Goal: Task Accomplishment & Management: Use online tool/utility

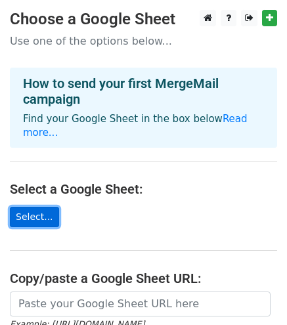
click at [28, 216] on link "Select..." at bounding box center [34, 217] width 49 height 20
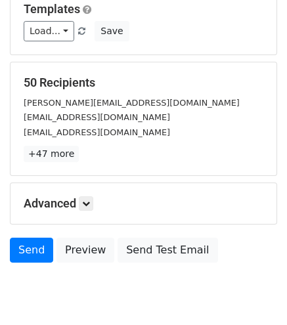
scroll to position [197, 0]
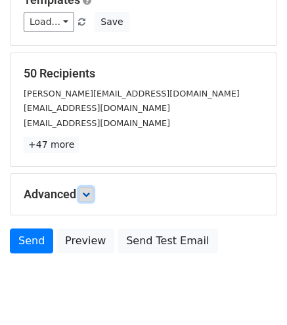
click at [89, 191] on icon at bounding box center [86, 194] width 8 height 8
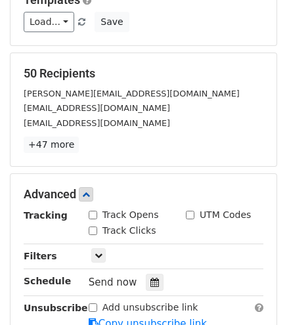
click at [90, 210] on input "Track Opens" at bounding box center [93, 214] width 9 height 9
checkbox input "true"
click at [94, 226] on input "Track Clicks" at bounding box center [93, 230] width 9 height 9
checkbox input "true"
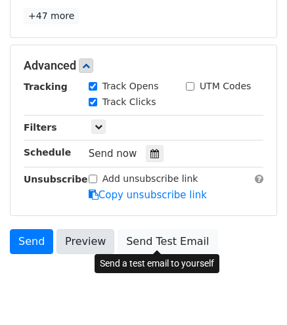
scroll to position [327, 0]
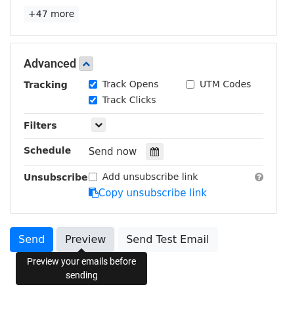
click at [93, 243] on link "Preview" at bounding box center [85, 239] width 58 height 25
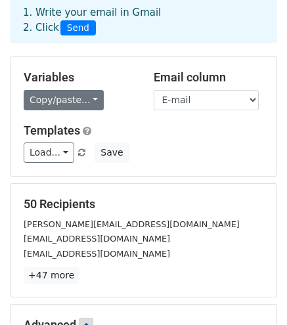
scroll to position [66, 0]
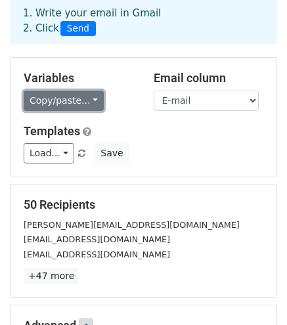
click at [85, 103] on link "Copy/paste..." at bounding box center [64, 100] width 80 height 20
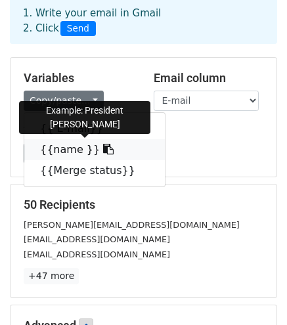
click at [71, 150] on link "{{name }}" at bounding box center [94, 149] width 140 height 21
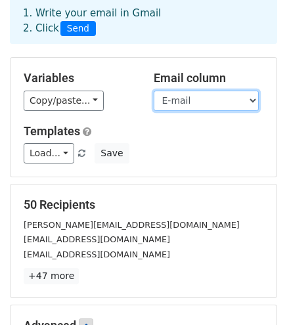
click at [182, 101] on select "E-mail name Merge status" at bounding box center [205, 100] width 105 height 20
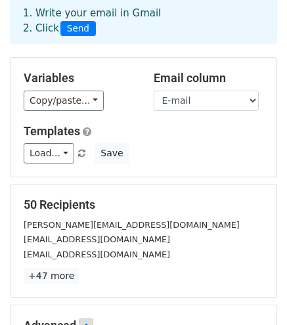
click at [109, 81] on h5 "Variables" at bounding box center [79, 78] width 110 height 14
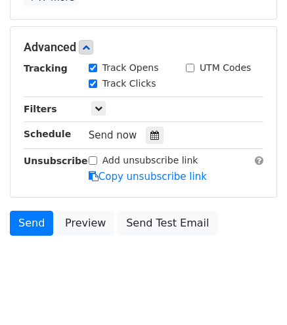
scroll to position [361, 0]
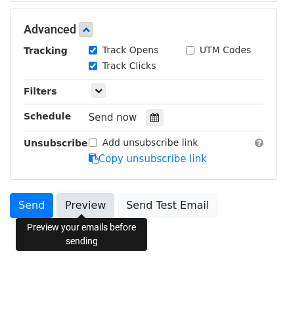
click at [86, 206] on link "Preview" at bounding box center [85, 205] width 58 height 25
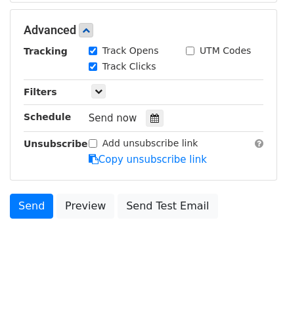
scroll to position [361, 0]
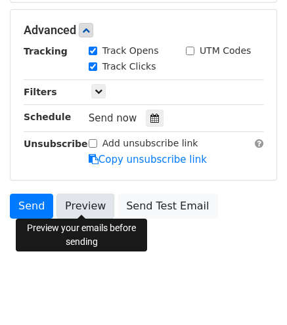
click at [71, 201] on link "Preview" at bounding box center [85, 205] width 58 height 25
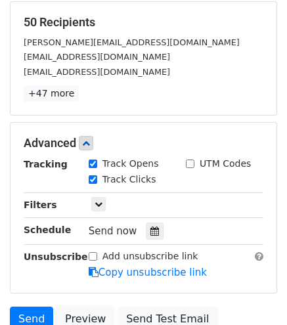
scroll to position [361, 0]
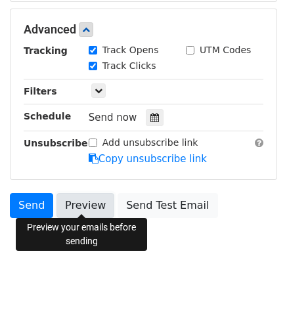
click at [75, 197] on link "Preview" at bounding box center [85, 205] width 58 height 25
click at [90, 193] on link "Preview" at bounding box center [85, 205] width 58 height 25
click at [73, 200] on link "Preview" at bounding box center [85, 205] width 58 height 25
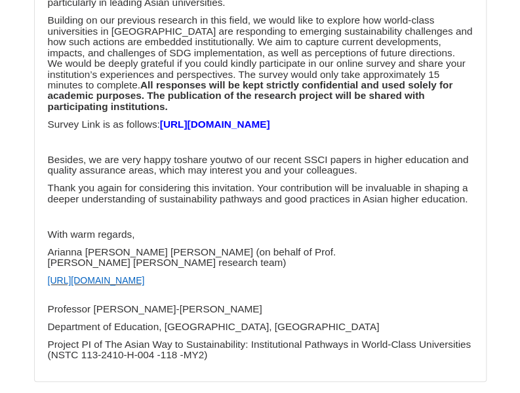
scroll to position [32199, 0]
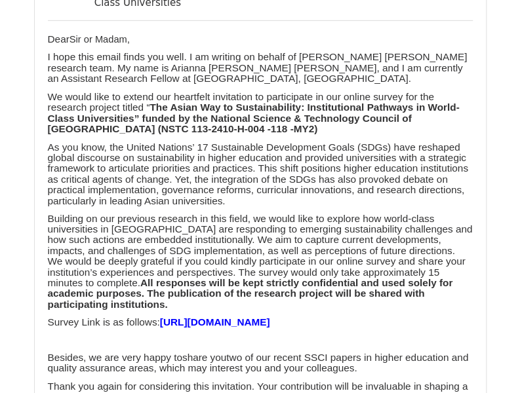
scroll to position [32544, 0]
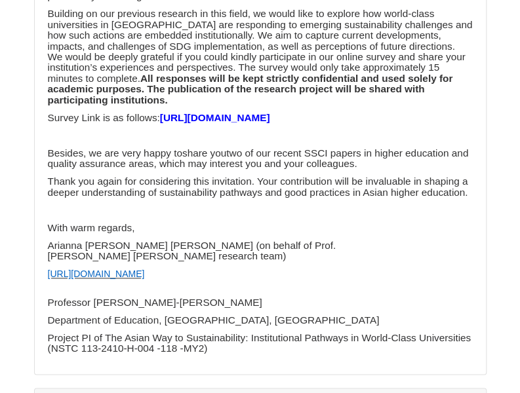
scroll to position [1859, 0]
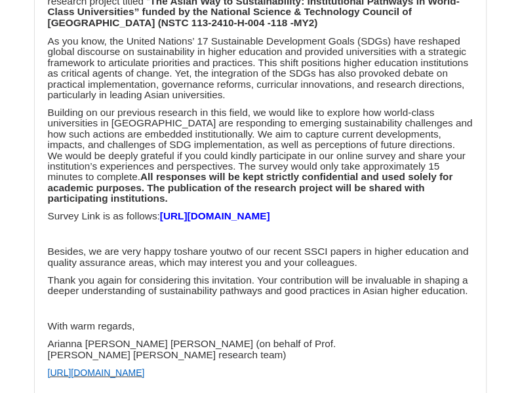
scroll to position [32937, 0]
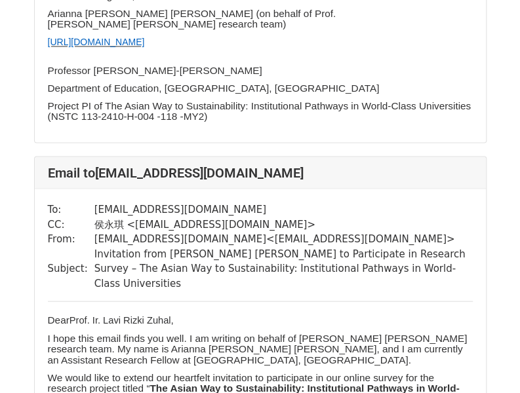
scroll to position [656, 0]
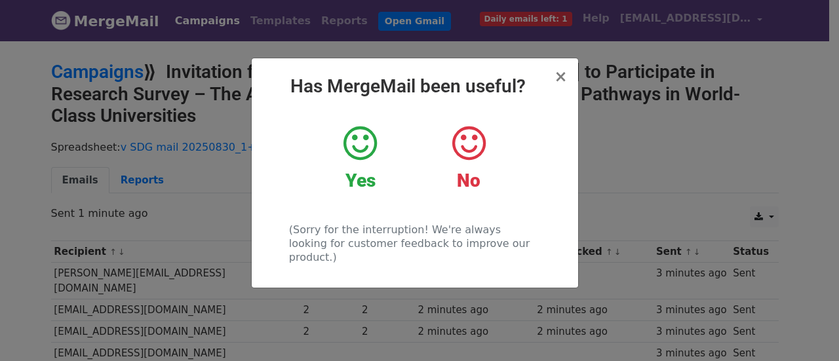
click at [365, 149] on icon at bounding box center [360, 143] width 33 height 39
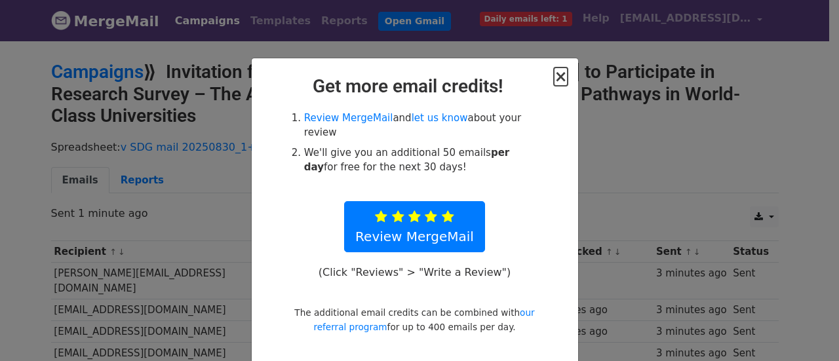
click at [555, 75] on span "×" at bounding box center [560, 77] width 13 height 18
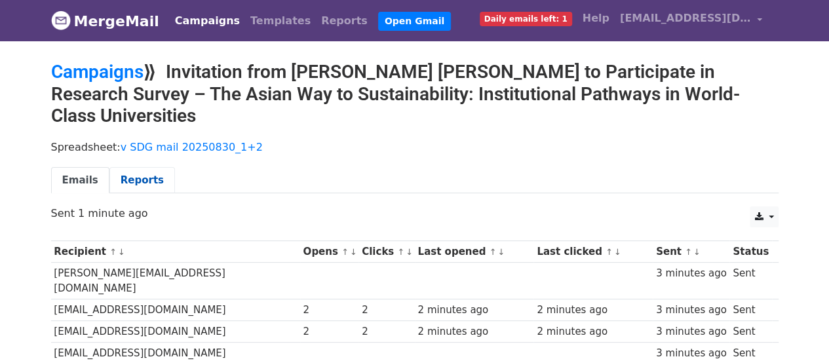
click at [145, 180] on link "Reports" at bounding box center [142, 180] width 66 height 27
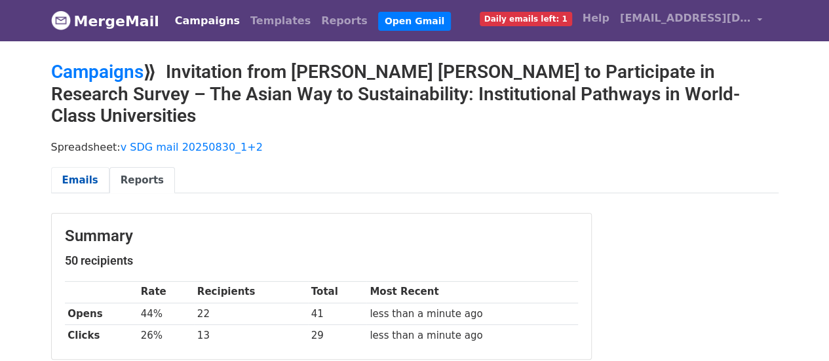
click at [92, 184] on link "Emails" at bounding box center [80, 180] width 58 height 27
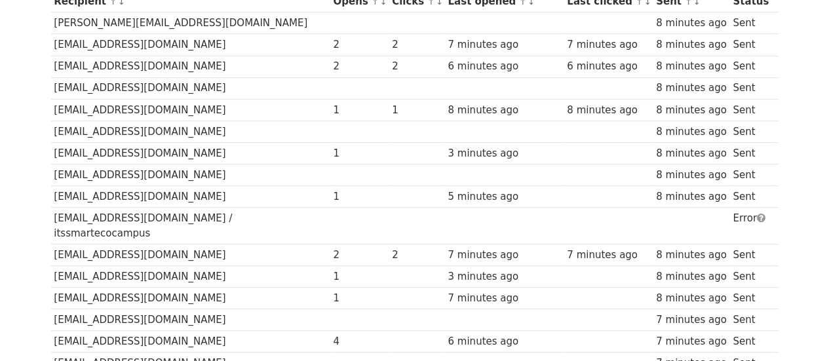
scroll to position [151, 0]
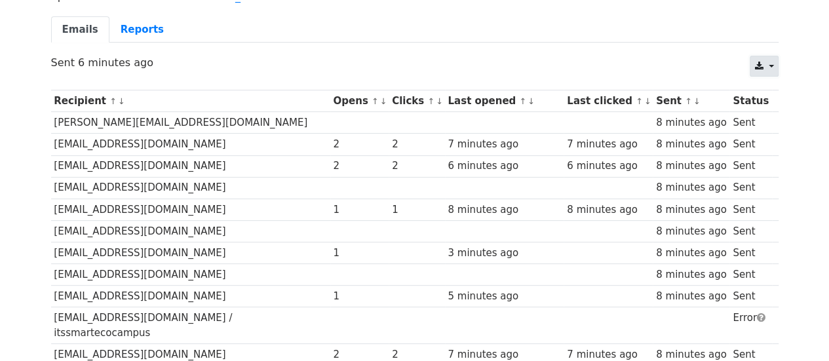
click at [764, 61] on link at bounding box center [764, 66] width 28 height 21
click at [787, 112] on link "Excel" at bounding box center [780, 116] width 59 height 21
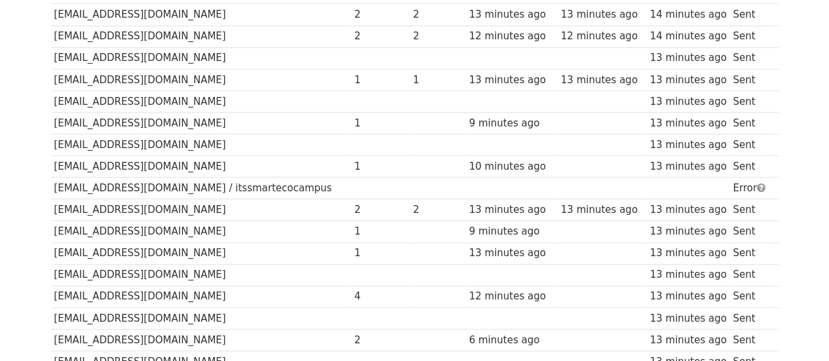
scroll to position [282, 0]
